Goal: Task Accomplishment & Management: Manage account settings

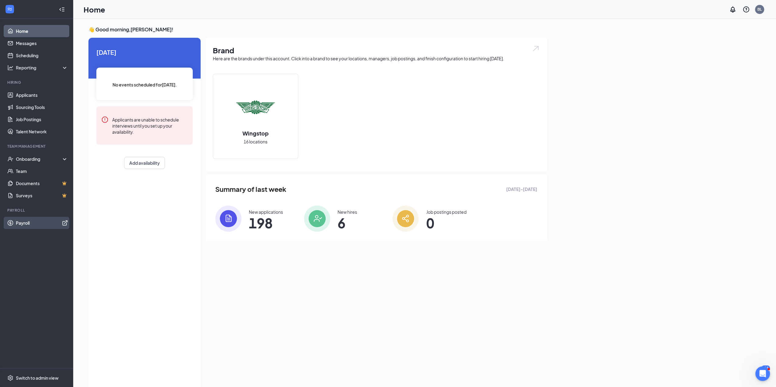
click at [27, 224] on link "Payroll" at bounding box center [42, 223] width 52 height 12
click at [45, 160] on div "Onboarding" at bounding box center [39, 159] width 47 height 6
click at [20, 209] on link "Activity log" at bounding box center [42, 208] width 52 height 12
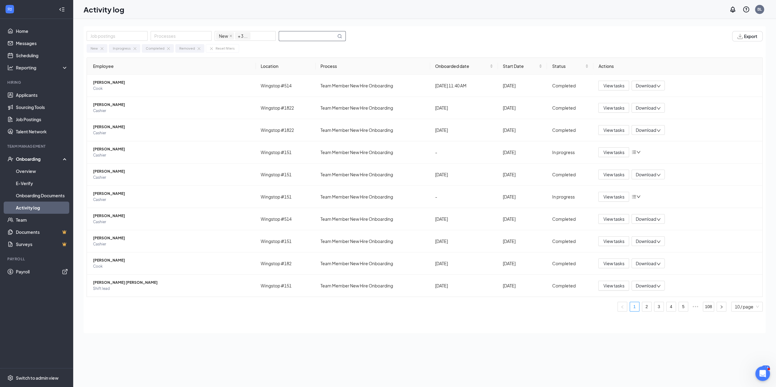
click at [308, 37] on input "text" at bounding box center [307, 35] width 57 height 9
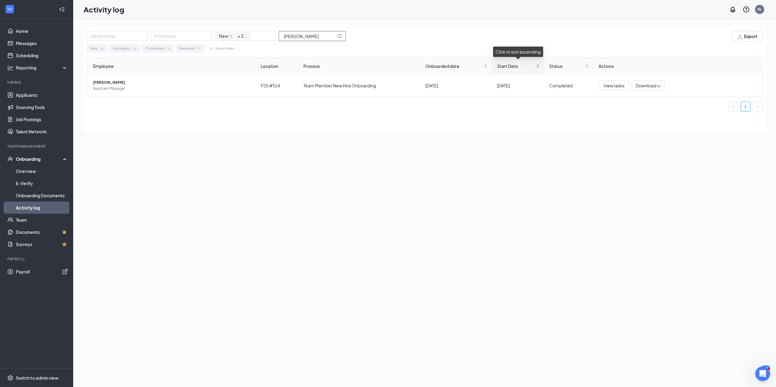
type input "Robyn"
click at [524, 68] on span "Start Date" at bounding box center [516, 66] width 38 height 7
click at [539, 67] on div "Start Date" at bounding box center [518, 66] width 43 height 7
click at [507, 85] on div "May 19" at bounding box center [518, 85] width 43 height 7
click at [100, 86] on span "Assistant Manager" at bounding box center [172, 89] width 158 height 6
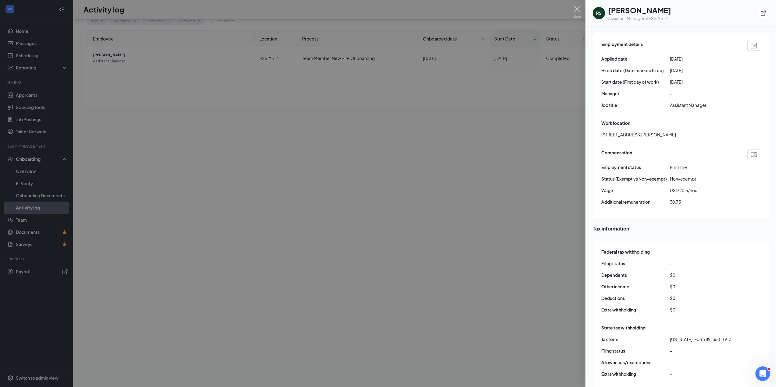
scroll to position [305, 0]
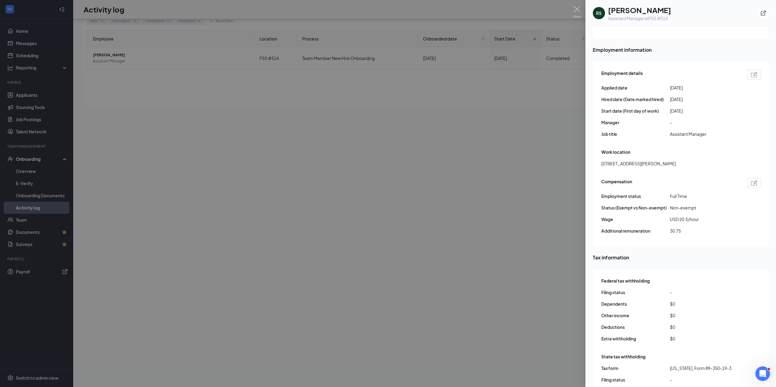
click at [752, 72] on img at bounding box center [754, 74] width 6 height 5
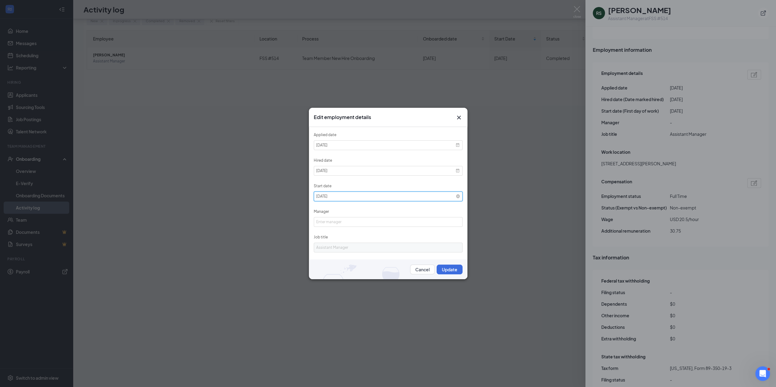
click at [454, 199] on input "2025-05-19" at bounding box center [388, 197] width 149 height 10
click at [372, 196] on link at bounding box center [372, 196] width 5 height 10
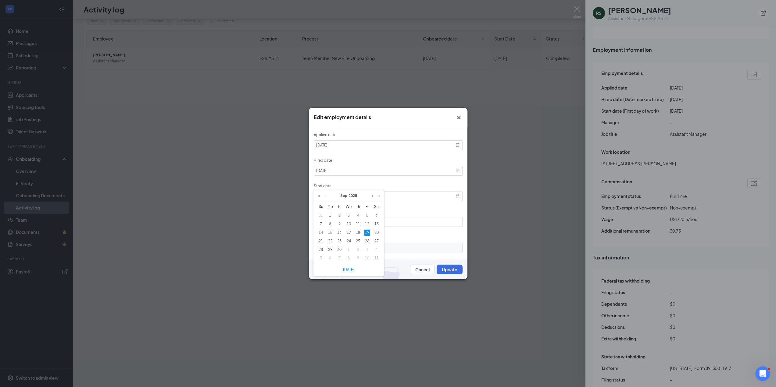
click at [372, 196] on link at bounding box center [372, 196] width 5 height 10
click at [340, 233] on div "14" at bounding box center [339, 233] width 6 height 6
type input "2025-10-14"
click at [445, 268] on button "Update" at bounding box center [449, 270] width 26 height 10
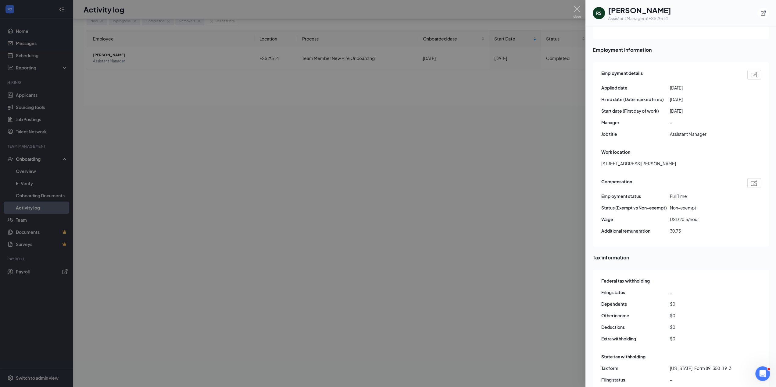
click at [565, 163] on div at bounding box center [388, 193] width 776 height 387
